Goal: Find specific page/section

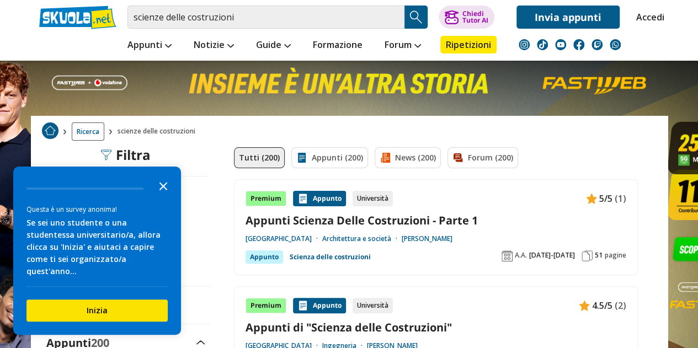
click at [171, 194] on icon "Close the survey" at bounding box center [163, 185] width 22 height 22
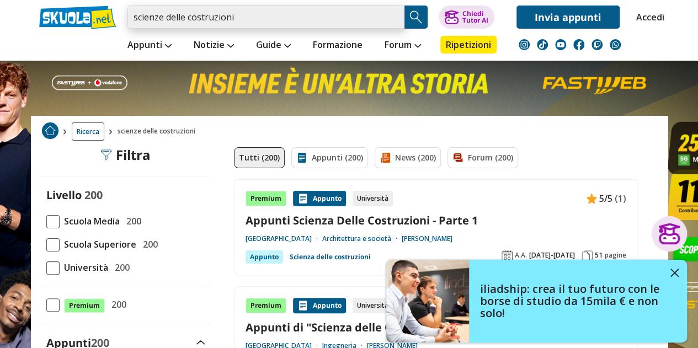
drag, startPoint x: 271, startPoint y: 17, endPoint x: 73, endPoint y: 24, distance: 198.1
click at [73, 24] on div "scienze delle costruzioni Trova un tutor esperto su questo argomento Chiedi Tut…" at bounding box center [349, 14] width 636 height 29
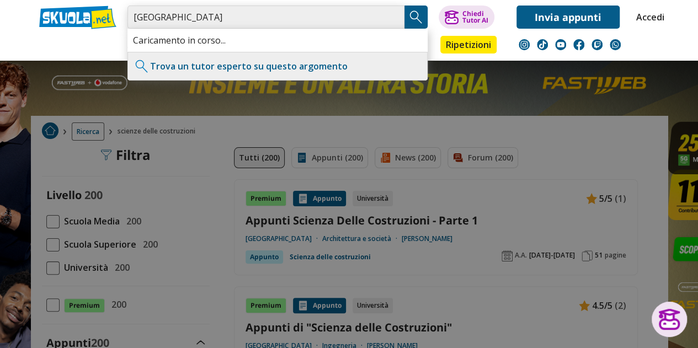
type input "[GEOGRAPHIC_DATA]"
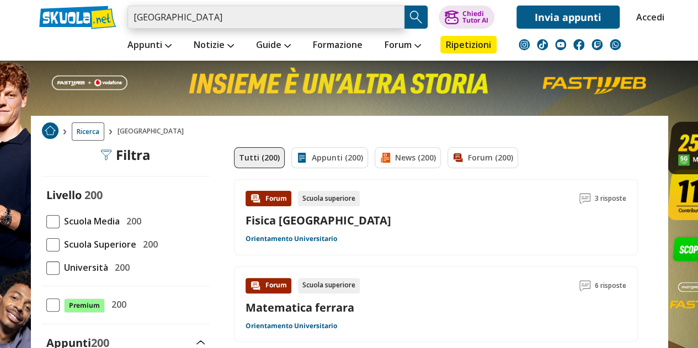
drag, startPoint x: 207, startPoint y: 9, endPoint x: 69, endPoint y: 14, distance: 137.9
click at [68, 13] on div "[GEOGRAPHIC_DATA] Trova un tutor esperto su questo argomento Chiedi Tutor AI Ac…" at bounding box center [349, 14] width 636 height 29
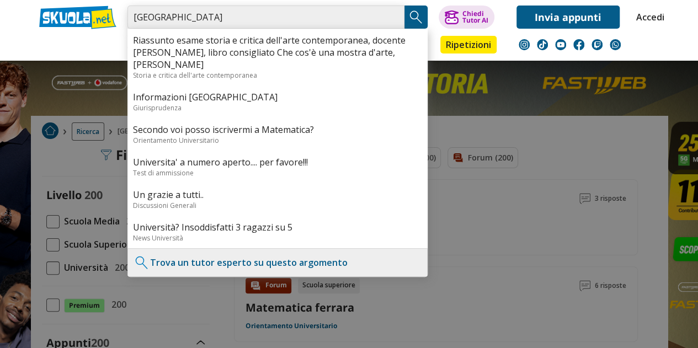
type input "[GEOGRAPHIC_DATA]"
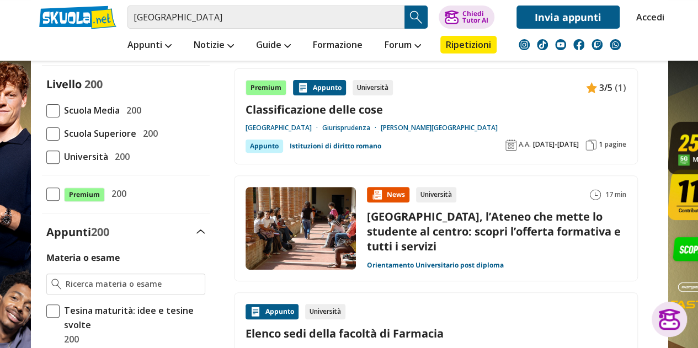
scroll to position [94, 0]
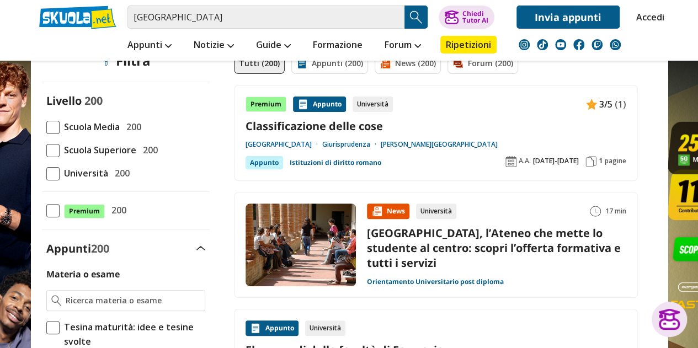
click at [310, 146] on link "[GEOGRAPHIC_DATA]" at bounding box center [283, 144] width 77 height 9
